Goal: Find specific page/section

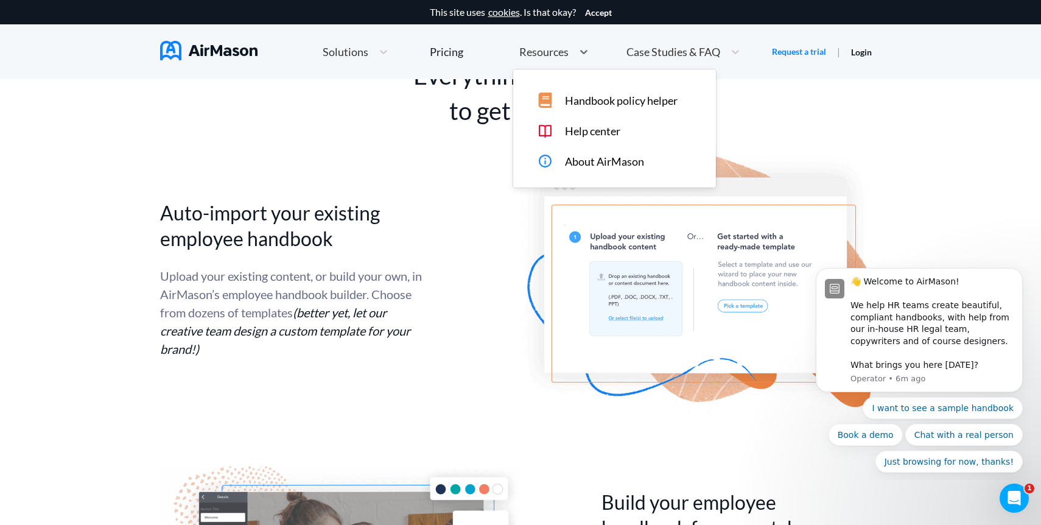
scroll to position [1891, 0]
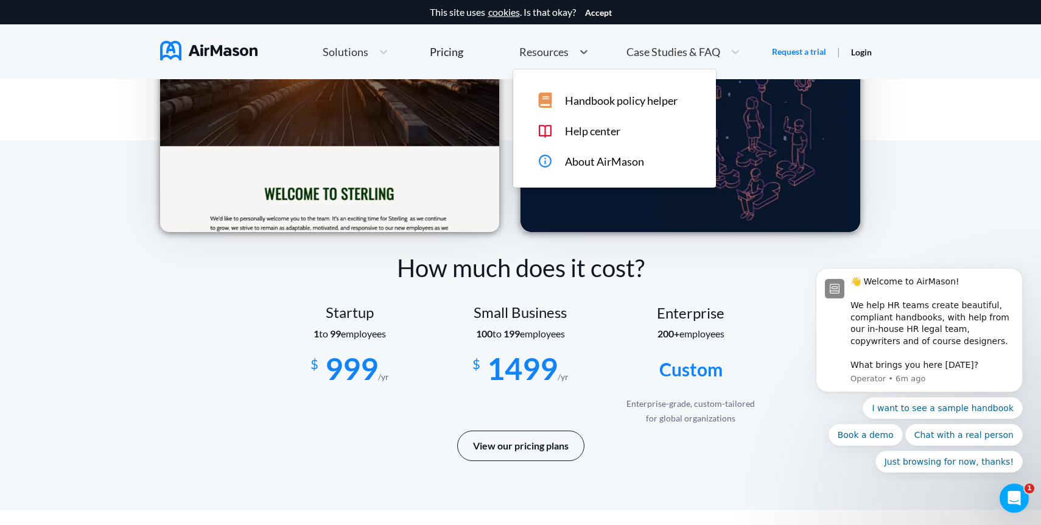
click at [558, 58] on div "Resources" at bounding box center [543, 51] width 60 height 15
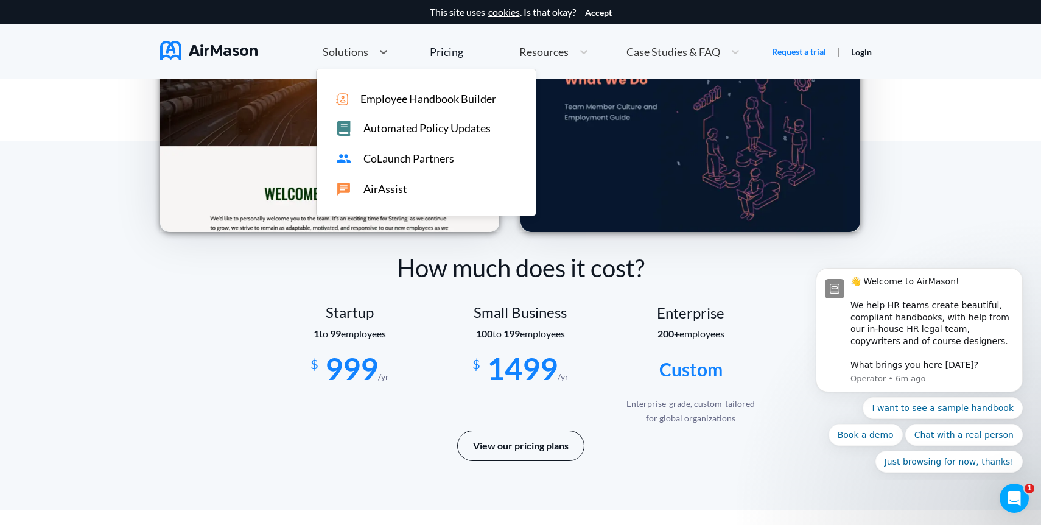
scroll to position [1391, 0]
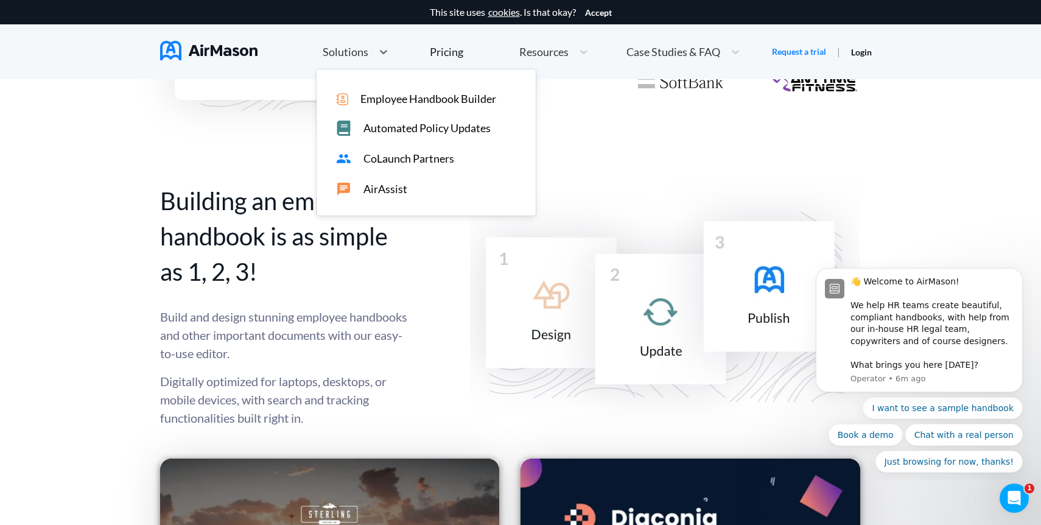
click at [380, 44] on div at bounding box center [383, 51] width 22 height 15
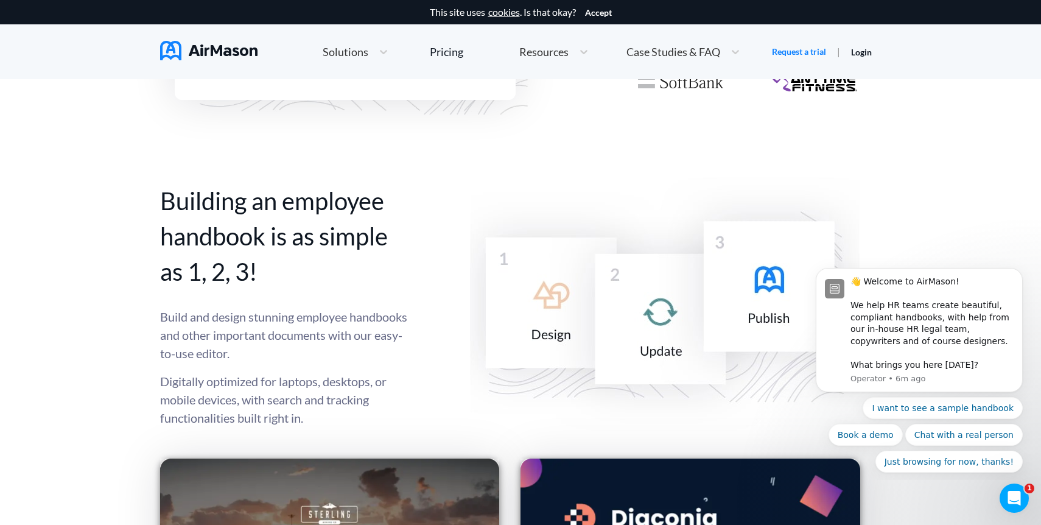
click at [229, 43] on img at bounding box center [208, 50] width 97 height 19
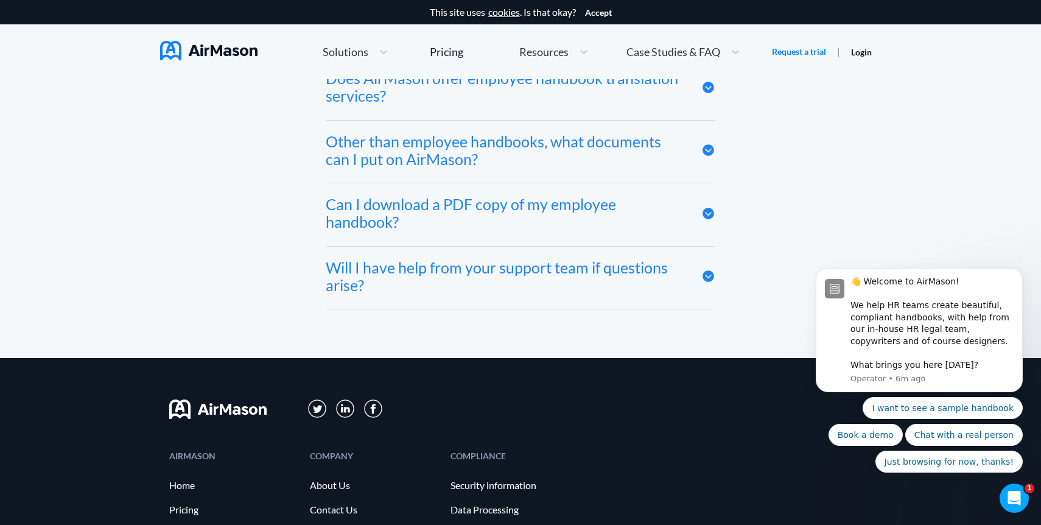
scroll to position [6719, 0]
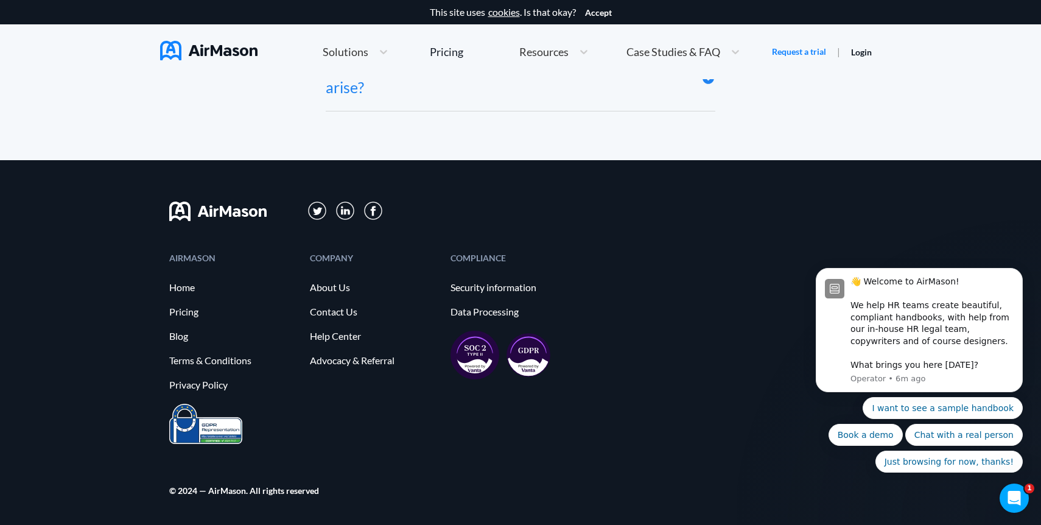
click at [335, 258] on div "COMPANY" at bounding box center [374, 258] width 128 height 8
click at [324, 314] on link "Contact Us" at bounding box center [374, 311] width 128 height 11
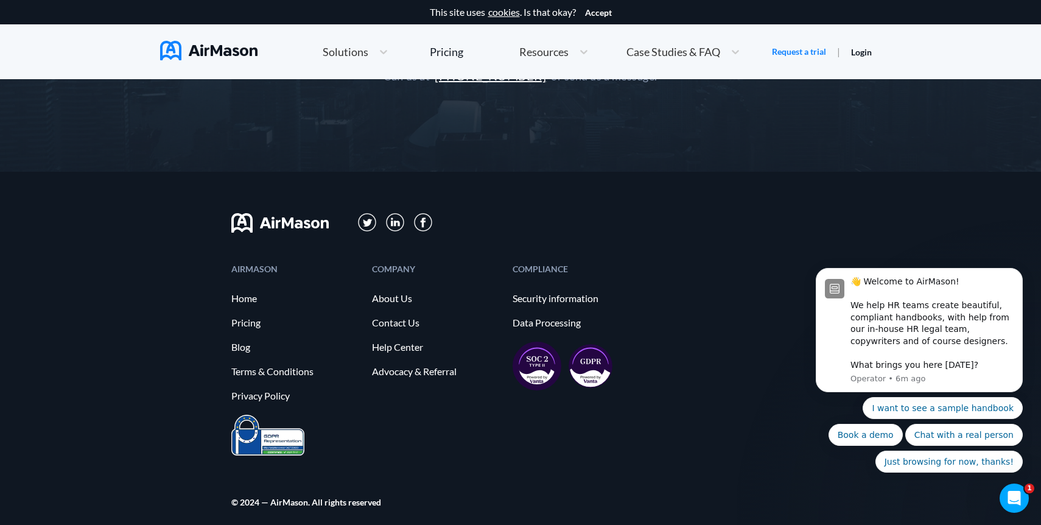
scroll to position [348, 0]
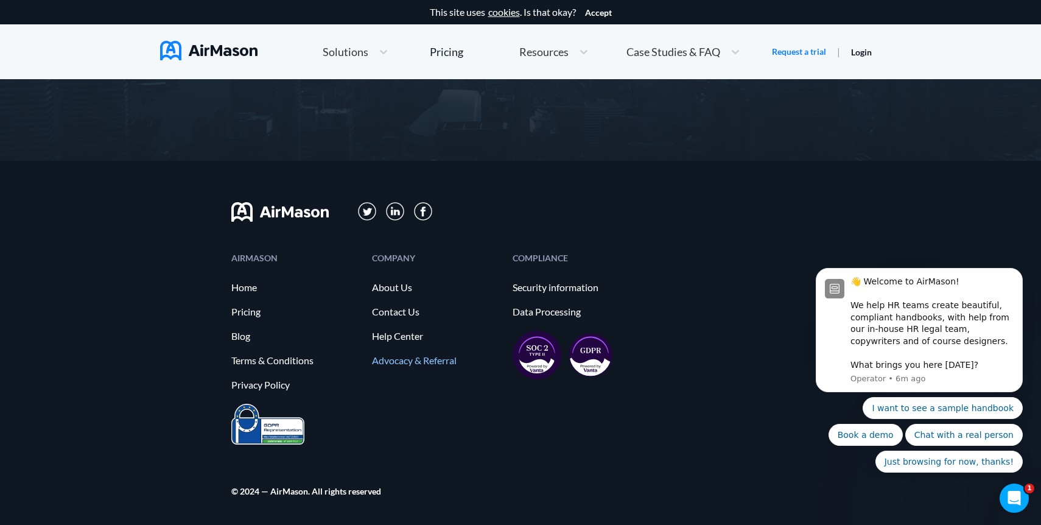
click at [374, 363] on link "Advocacy & Referral" at bounding box center [436, 360] width 128 height 11
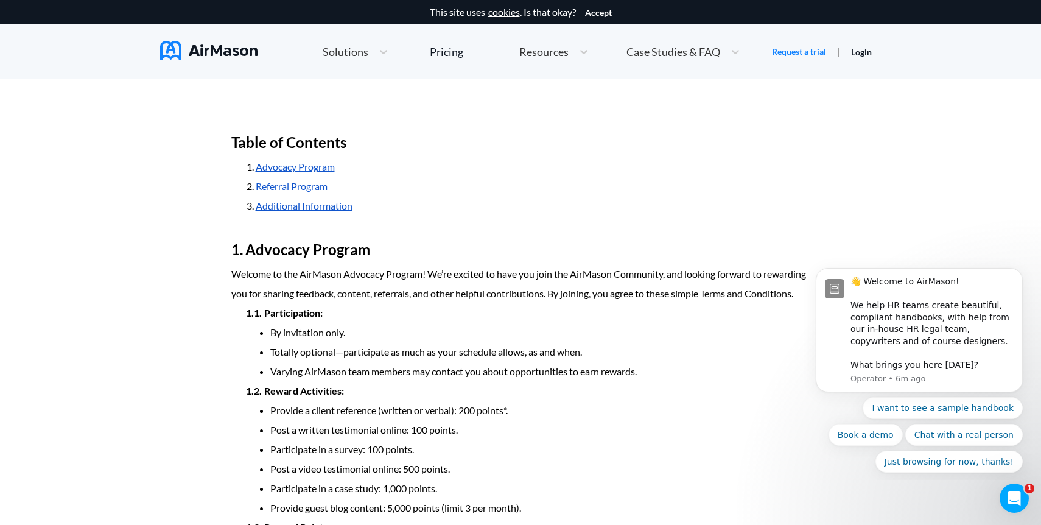
click at [304, 178] on li "Referral Program" at bounding box center [533, 186] width 554 height 19
click at [302, 183] on link "Referral Program" at bounding box center [292, 186] width 72 height 12
